Goal: Information Seeking & Learning: Find specific fact

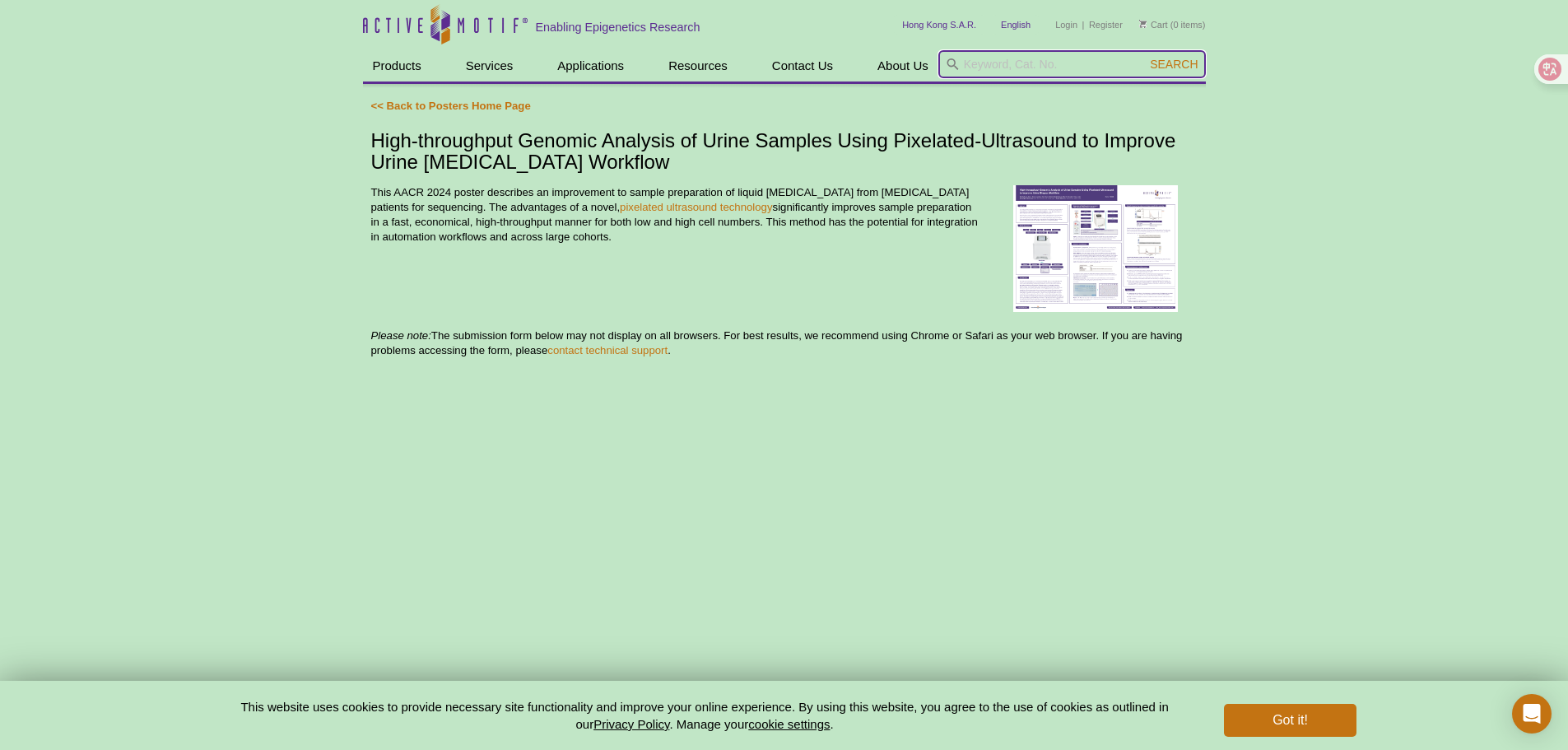
click at [1004, 66] on input "search" at bounding box center [1072, 64] width 268 height 28
paste input "Discovery of ALTA-2618, the first allosteric, mutant-selective [MEDICAL_DATA] f…"
type input "Discovery of ALTA-2618, the first allosteric, mutant-selective [MEDICAL_DATA] f…"
click at [1145, 57] on button "Search" at bounding box center [1173, 64] width 57 height 15
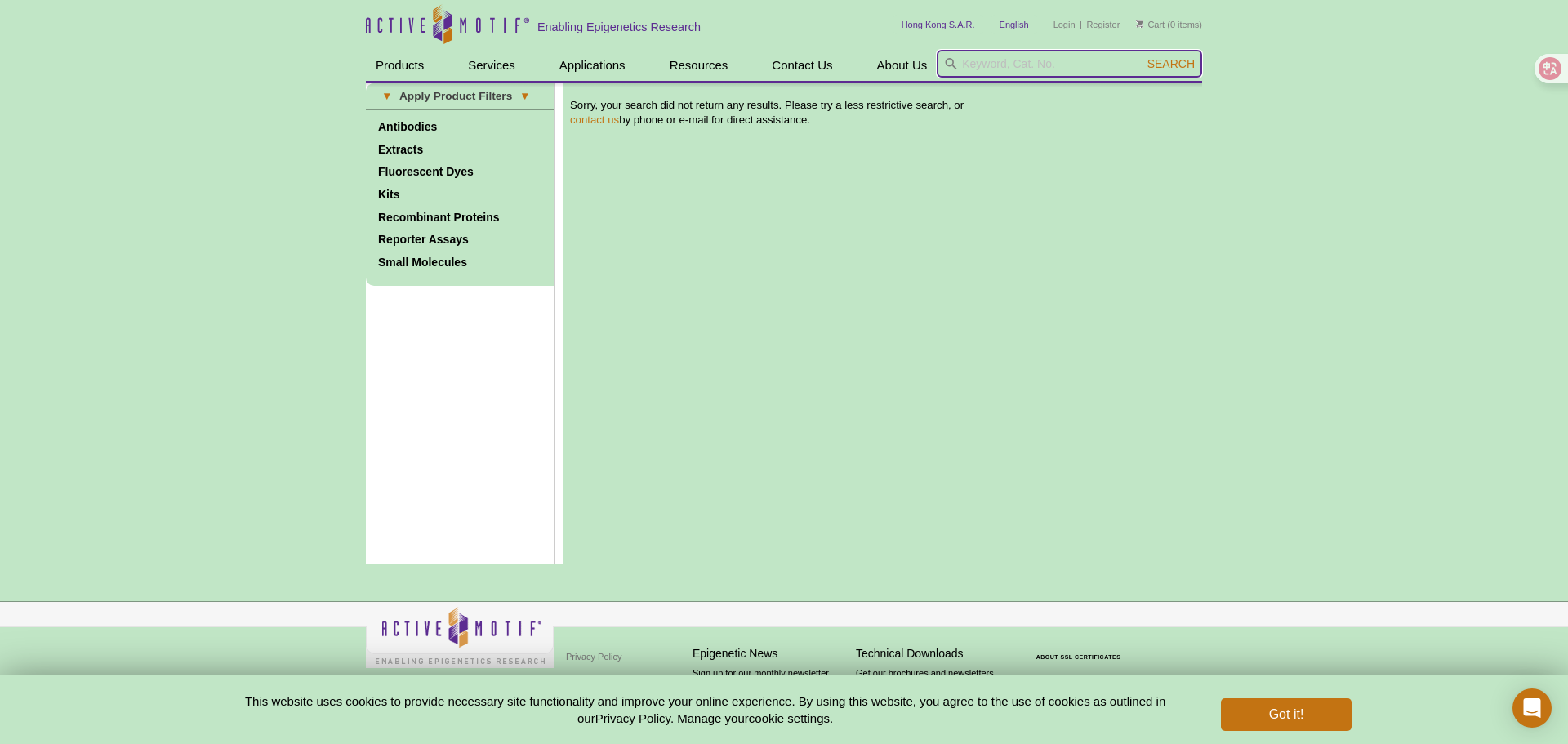
click at [1026, 64] on input "search" at bounding box center [1070, 64] width 266 height 28
